Goal: Task Accomplishment & Management: Manage account settings

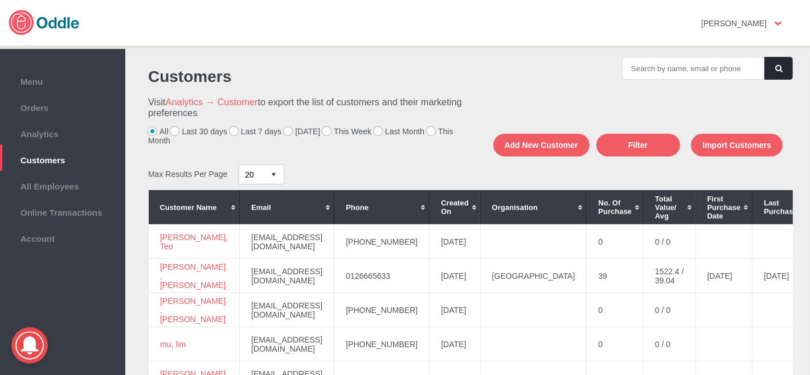
click at [289, 130] on label "[DATE]" at bounding box center [302, 131] width 36 height 9
click at [0, 0] on input "[DATE]" at bounding box center [0, 0] width 0 height 0
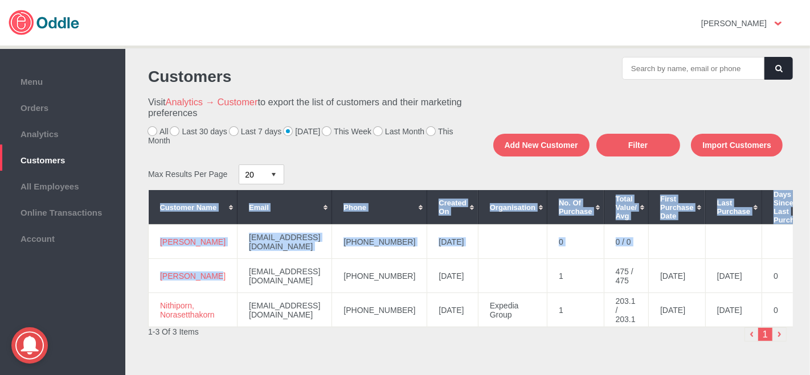
drag, startPoint x: 214, startPoint y: 275, endPoint x: 147, endPoint y: 277, distance: 66.7
click at [147, 277] on div "Customer Name Email Phone Created On Organisation No. of Purchase Total Value/ …" at bounding box center [467, 258] width 651 height 137
click at [220, 273] on td "[PERSON_NAME]" at bounding box center [193, 276] width 89 height 34
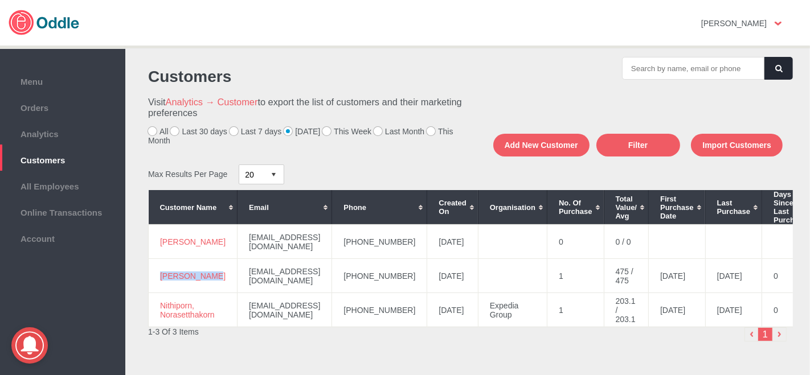
drag, startPoint x: 208, startPoint y: 277, endPoint x: 156, endPoint y: 280, distance: 51.9
click at [156, 280] on td "[PERSON_NAME]" at bounding box center [193, 276] width 89 height 34
copy link "[PERSON_NAME]"
click at [406, 272] on td "[PHONE_NUMBER]" at bounding box center [379, 276] width 95 height 34
drag, startPoint x: 406, startPoint y: 272, endPoint x: 346, endPoint y: 271, distance: 59.3
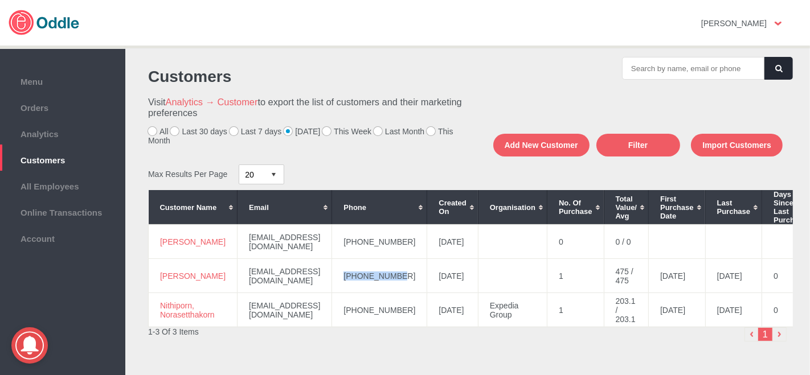
click at [346, 271] on td "[PHONE_NUMBER]" at bounding box center [379, 276] width 95 height 34
copy td "[PHONE_NUMBER]"
click at [403, 309] on td "[PHONE_NUMBER]" at bounding box center [379, 310] width 95 height 34
drag, startPoint x: 403, startPoint y: 309, endPoint x: 342, endPoint y: 314, distance: 61.2
click at [342, 314] on td "[PHONE_NUMBER]" at bounding box center [379, 310] width 95 height 34
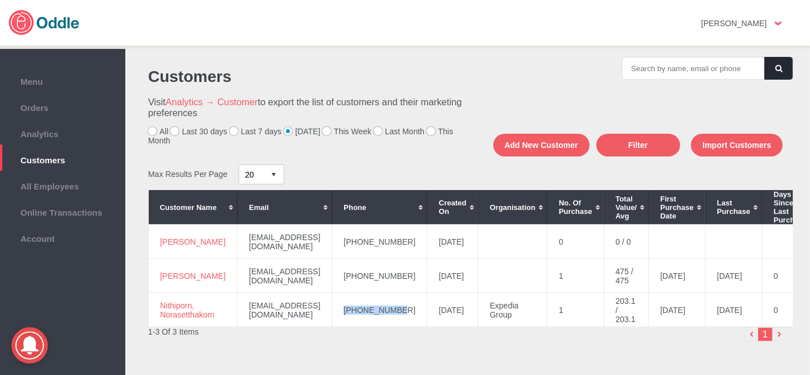
copy td "[PHONE_NUMBER]"
drag, startPoint x: 222, startPoint y: 317, endPoint x: 153, endPoint y: 308, distance: 69.0
click at [153, 308] on td "Nithiporn, Norasetthakorn" at bounding box center [193, 310] width 89 height 34
copy link "Nithiporn, Norasetthakorn"
